Goal: Task Accomplishment & Management: Use online tool/utility

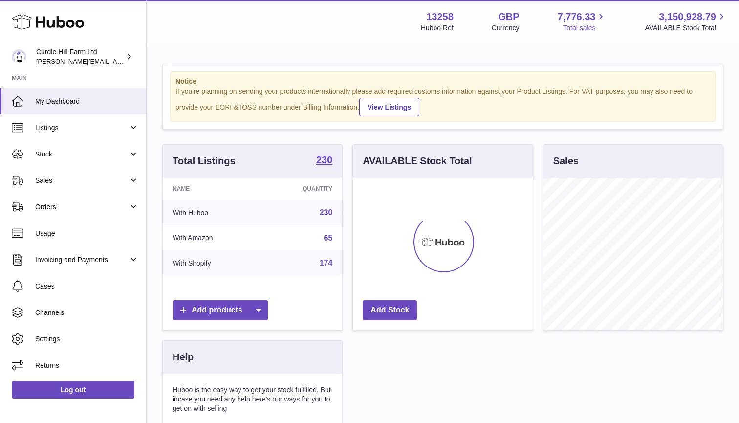
scroll to position [153, 180]
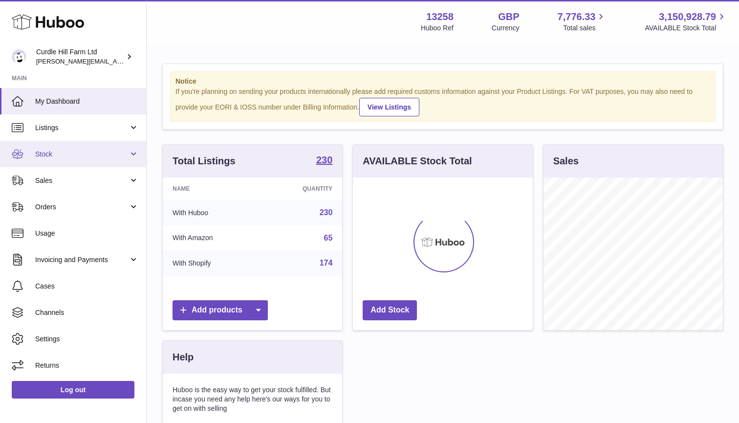
click at [74, 155] on span "Stock" at bounding box center [81, 154] width 93 height 9
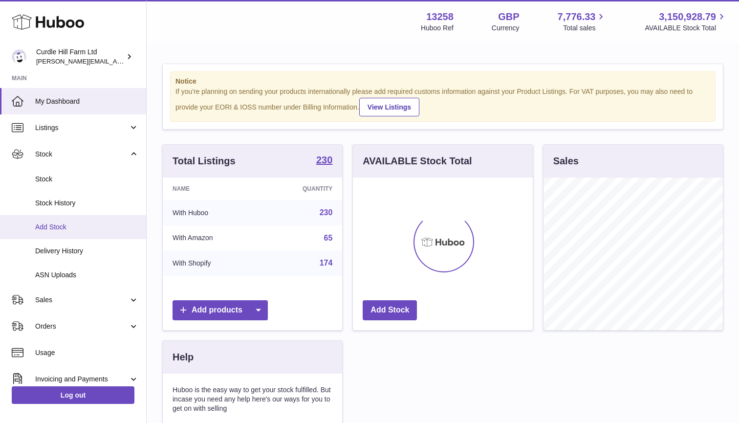
click at [76, 223] on span "Add Stock" at bounding box center [87, 227] width 104 height 9
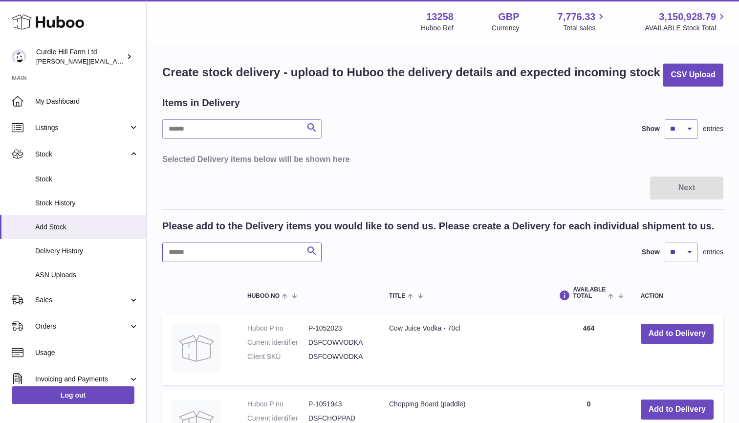
click at [221, 253] on input "text" at bounding box center [241, 253] width 159 height 20
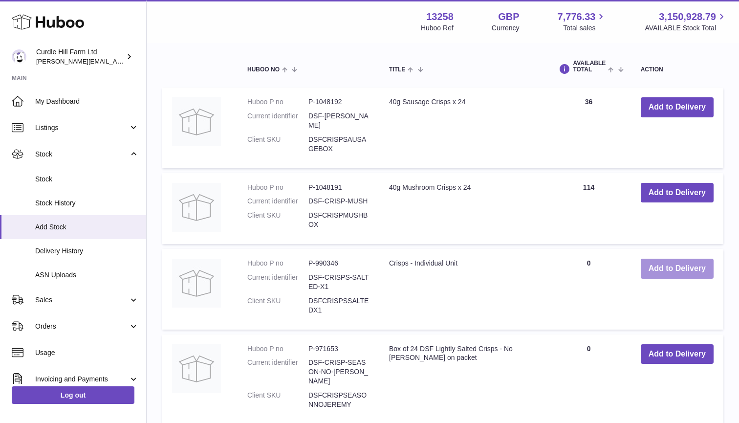
scroll to position [231, 0]
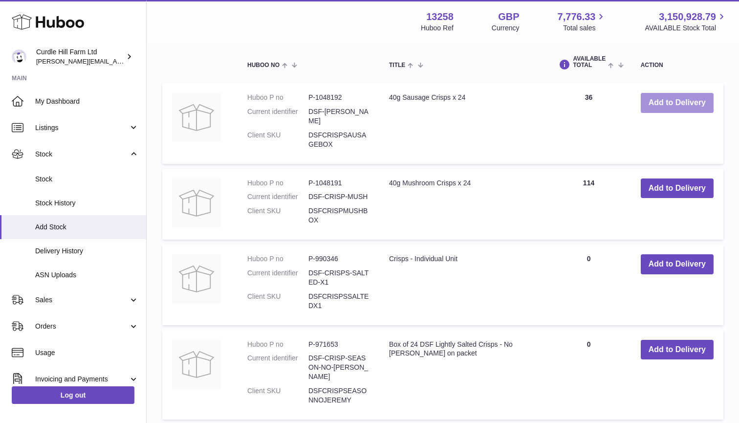
type input "******"
click at [683, 99] on button "Add to Delivery" at bounding box center [677, 103] width 73 height 20
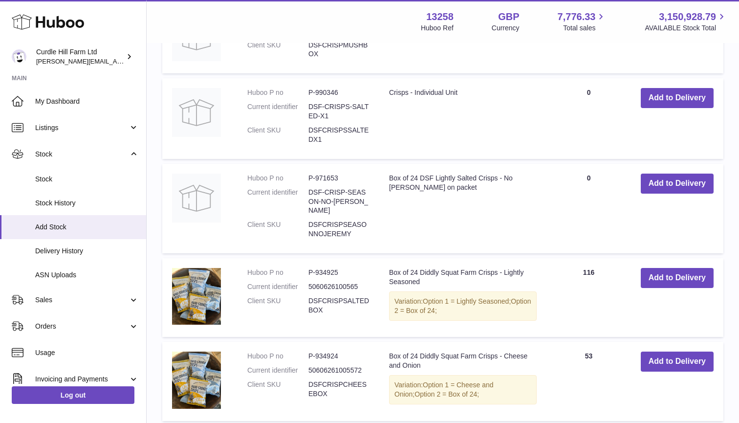
scroll to position [503, 0]
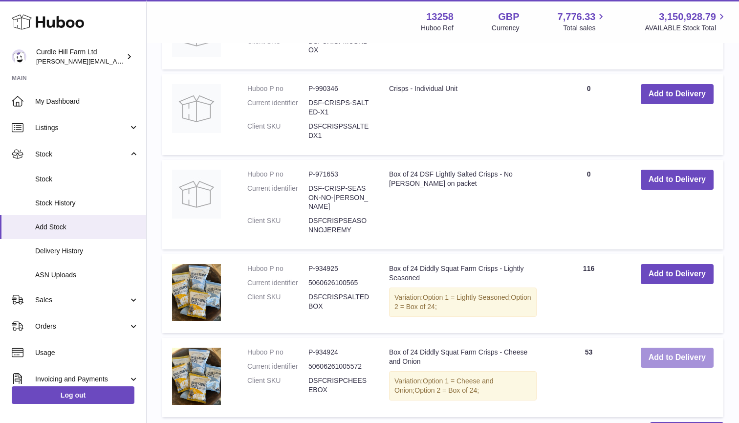
click at [684, 348] on button "Add to Delivery" at bounding box center [677, 358] width 73 height 20
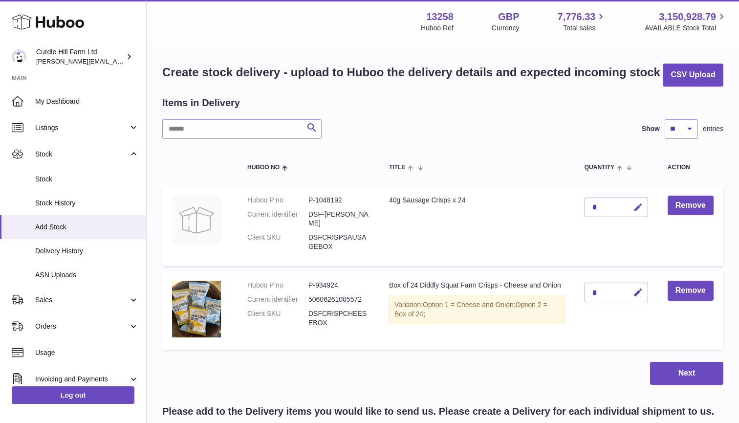
scroll to position [0, 0]
click at [636, 210] on icon "button" at bounding box center [638, 207] width 10 height 10
type input "**"
click at [635, 201] on button "submit" at bounding box center [637, 208] width 19 height 16
click at [640, 288] on icon "button" at bounding box center [638, 293] width 10 height 10
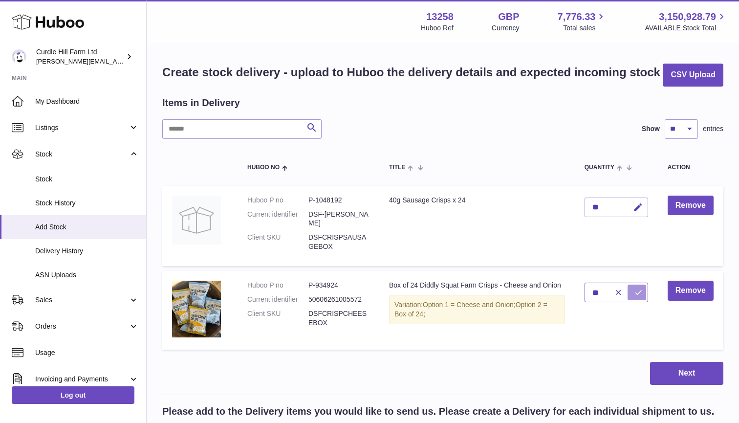
type input "**"
click at [638, 288] on icon "submit" at bounding box center [638, 292] width 9 height 9
click at [674, 366] on button "Next" at bounding box center [686, 373] width 73 height 23
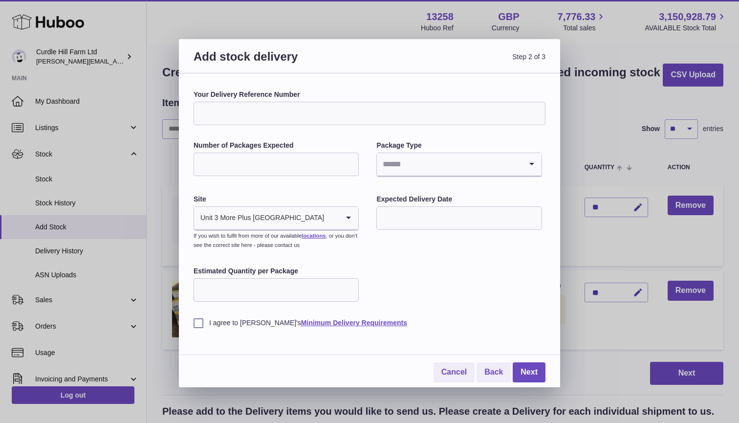
click at [350, 113] on input "Your Delivery Reference Number" at bounding box center [370, 113] width 352 height 23
type input "**********"
type input "*"
click at [452, 161] on input "Search for option" at bounding box center [449, 164] width 145 height 22
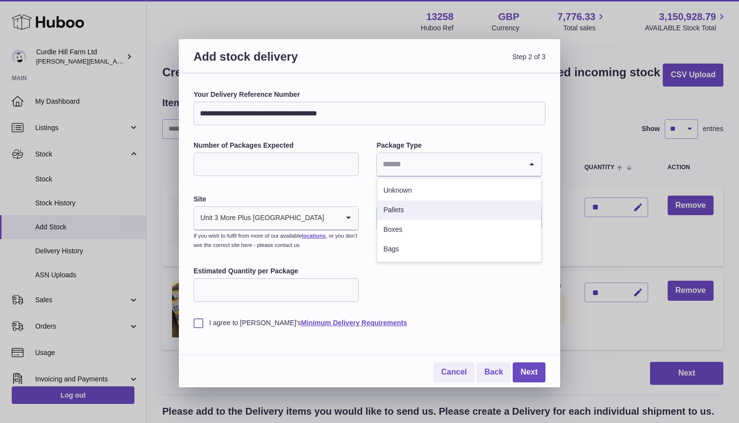
click at [447, 204] on li "Pallets" at bounding box center [459, 211] width 163 height 20
click at [432, 225] on input "text" at bounding box center [459, 217] width 165 height 23
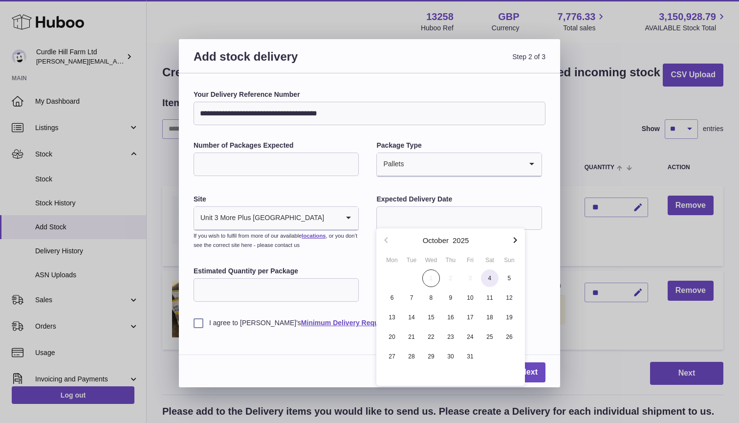
click at [489, 282] on span "4" at bounding box center [490, 278] width 18 height 18
type input "**********"
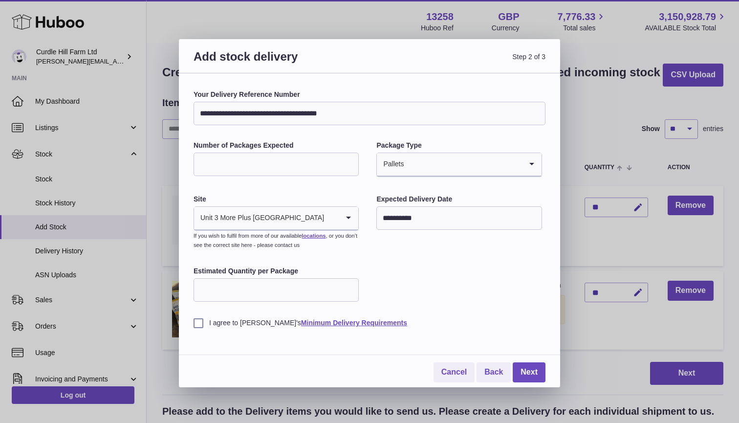
click at [199, 328] on div "**********" at bounding box center [370, 236] width 352 height 292
click at [198, 324] on label "I agree to Huboo's Minimum Delivery Requirements" at bounding box center [370, 322] width 352 height 9
click at [531, 365] on link "Next" at bounding box center [529, 372] width 33 height 20
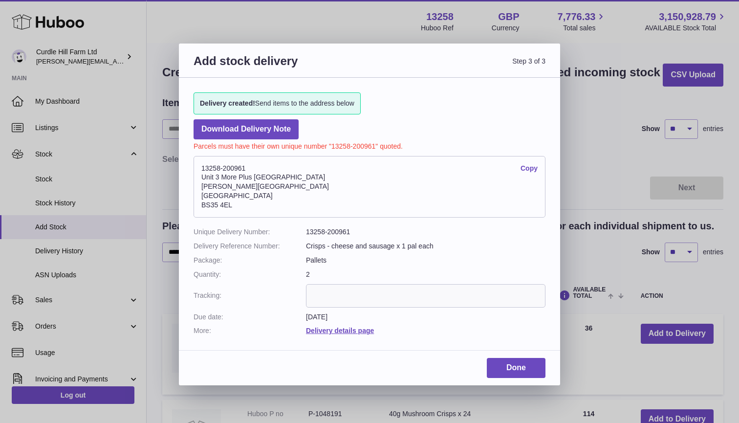
drag, startPoint x: 238, startPoint y: 203, endPoint x: 199, endPoint y: 167, distance: 53.3
click at [199, 167] on address "13258-200961 Copy Unit 3 More Plus Central Park Hudson Avenue Severn Beach BS35…" at bounding box center [370, 187] width 352 height 62
copy address "13258-200961 Copy Unit 3 More Plus Central Park Hudson Avenue Severn Beach BS35…"
